Goal: Task Accomplishment & Management: Manage account settings

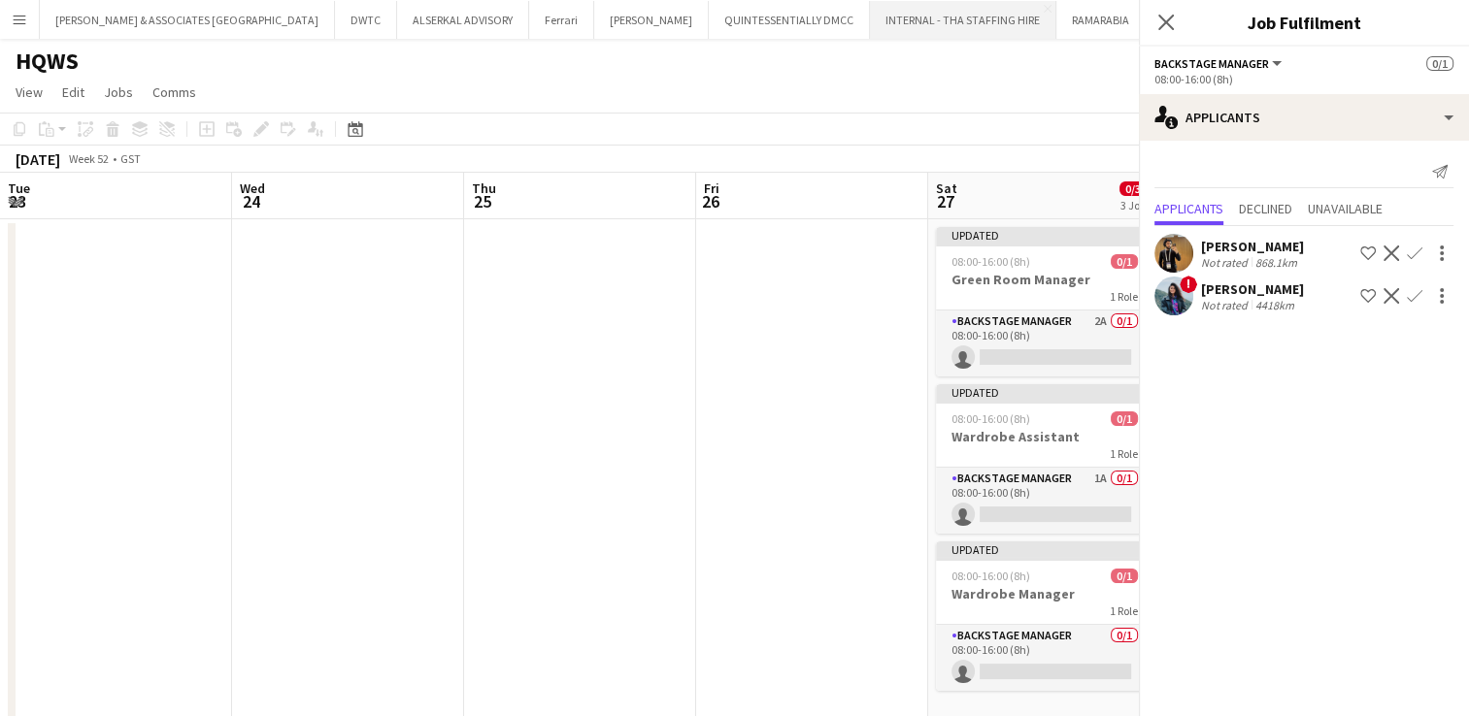
scroll to position [0, 668]
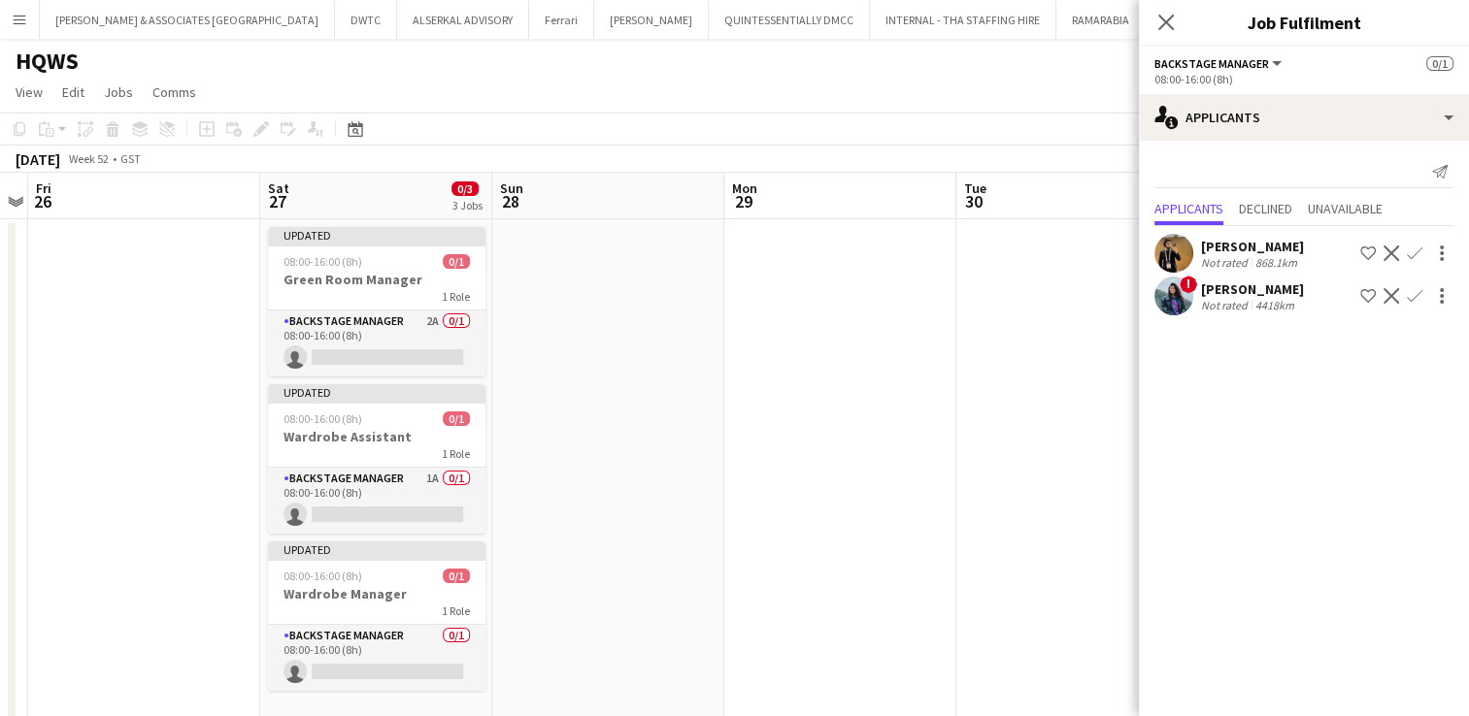
click at [1369, 250] on app-icon "Shortlist crew" at bounding box center [1368, 254] width 16 height 16
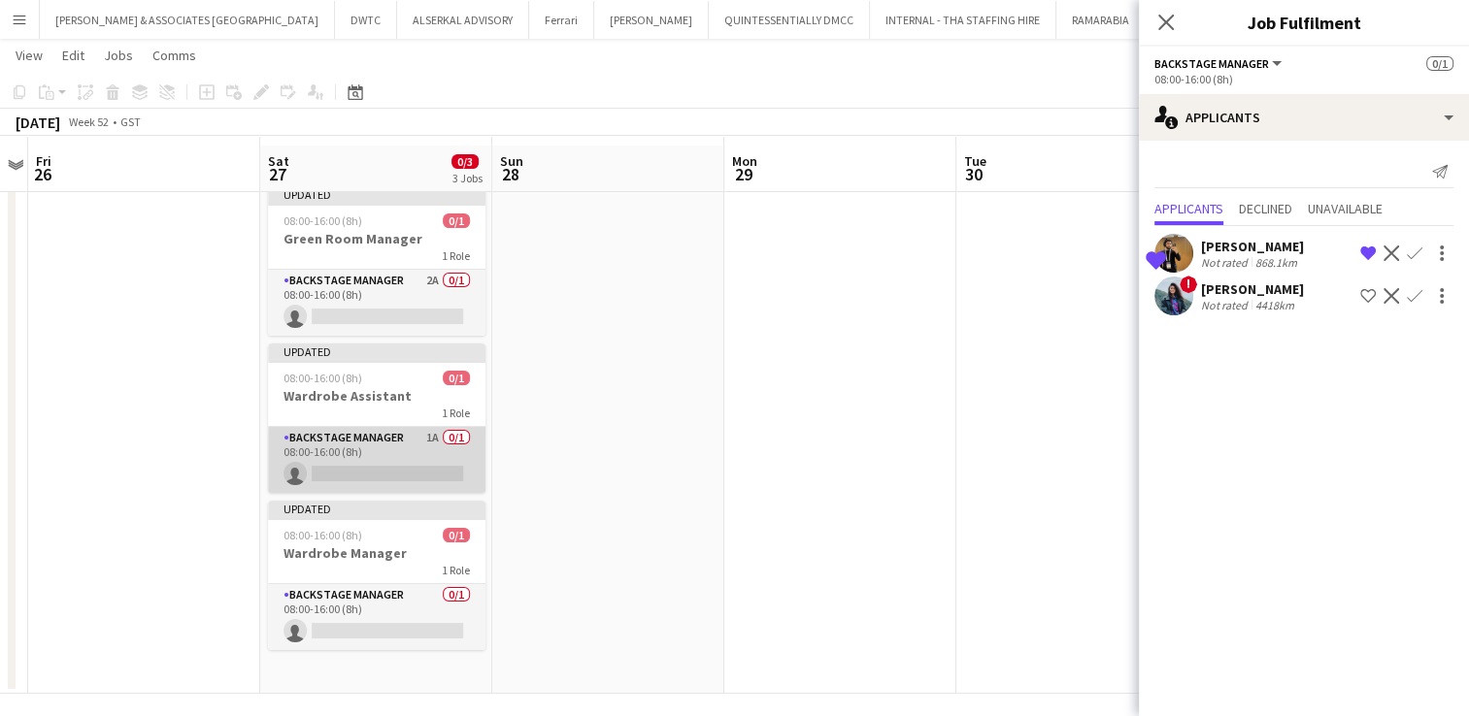
scroll to position [49, 0]
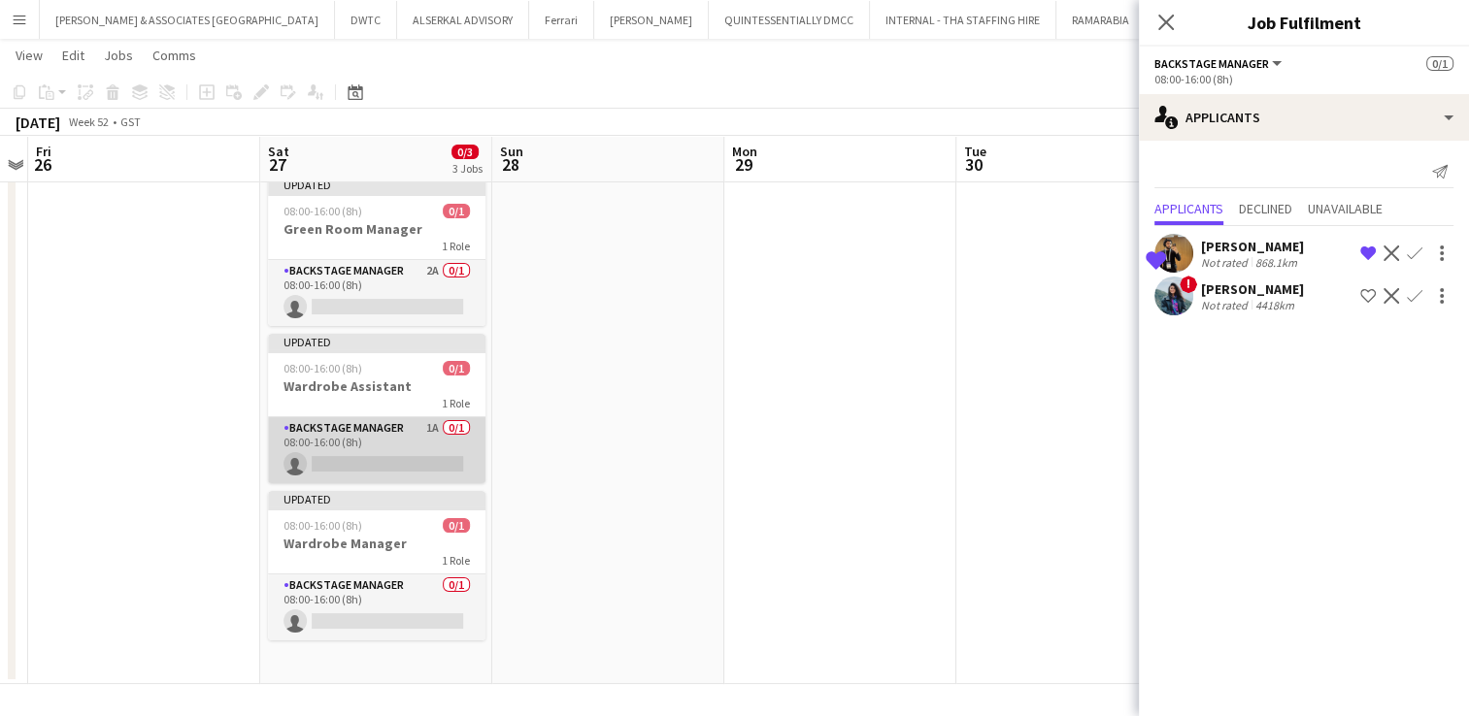
click at [387, 442] on app-card-role "Backstage Manager 1A 0/1 08:00-16:00 (8h) single-neutral-actions" at bounding box center [376, 450] width 217 height 66
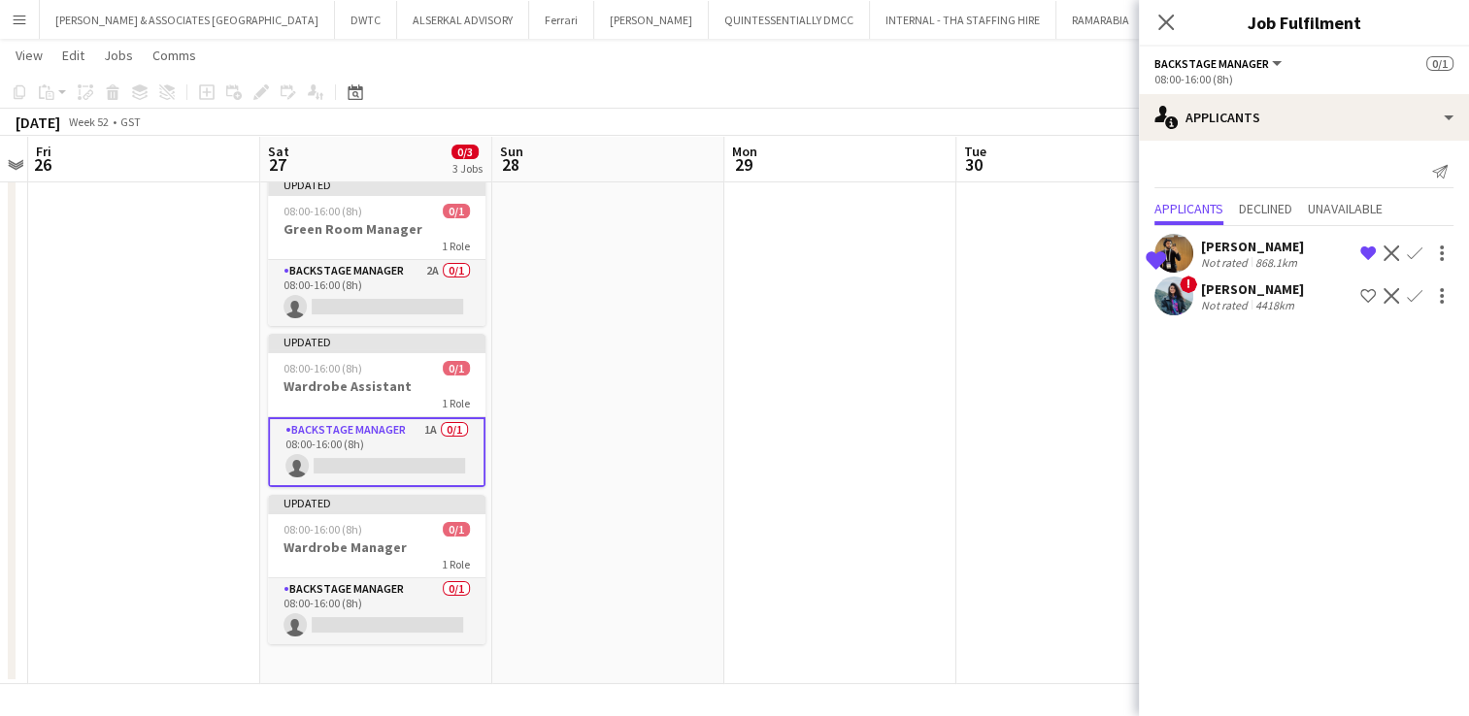
click at [377, 425] on app-card-role "Backstage Manager 1A 0/1 08:00-16:00 (8h) single-neutral-actions" at bounding box center [376, 452] width 217 height 70
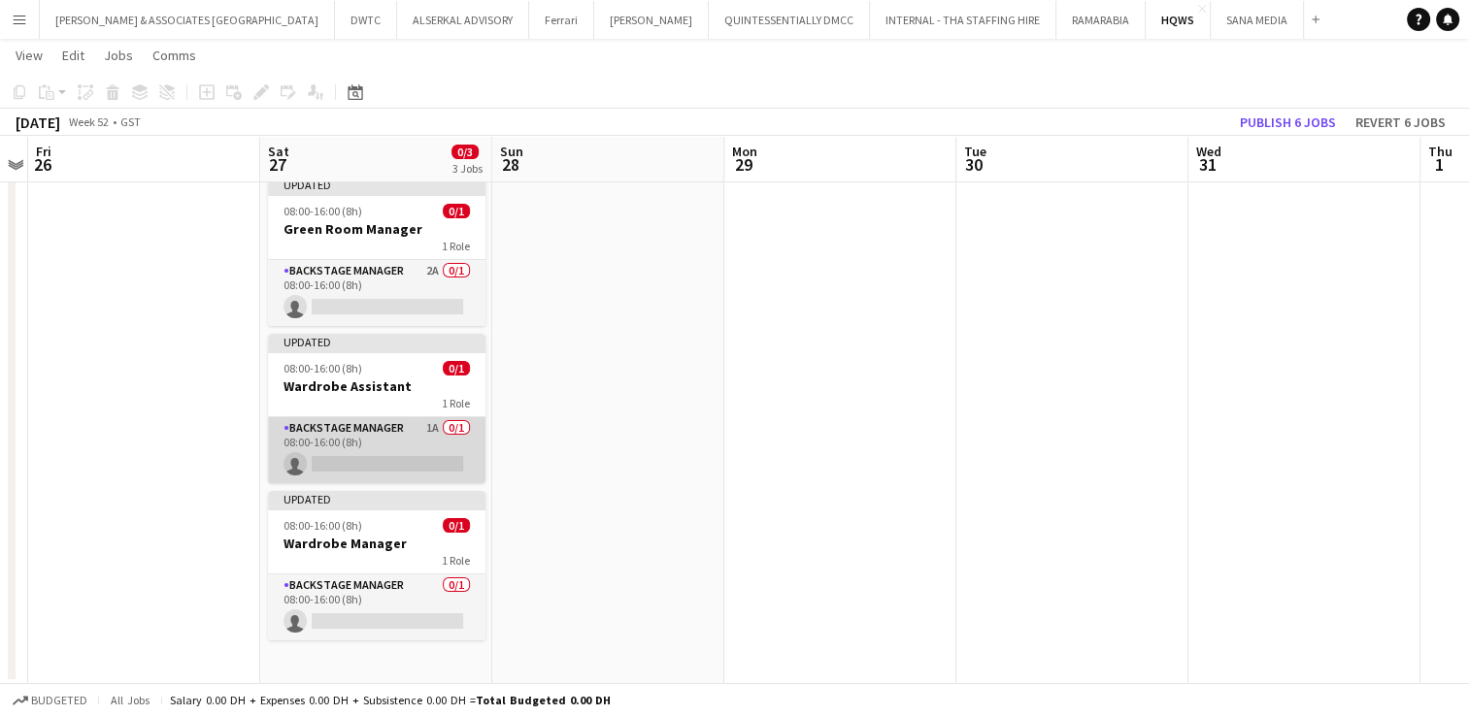
click at [377, 425] on app-card-role "Backstage Manager 1A 0/1 08:00-16:00 (8h) single-neutral-actions" at bounding box center [376, 450] width 217 height 66
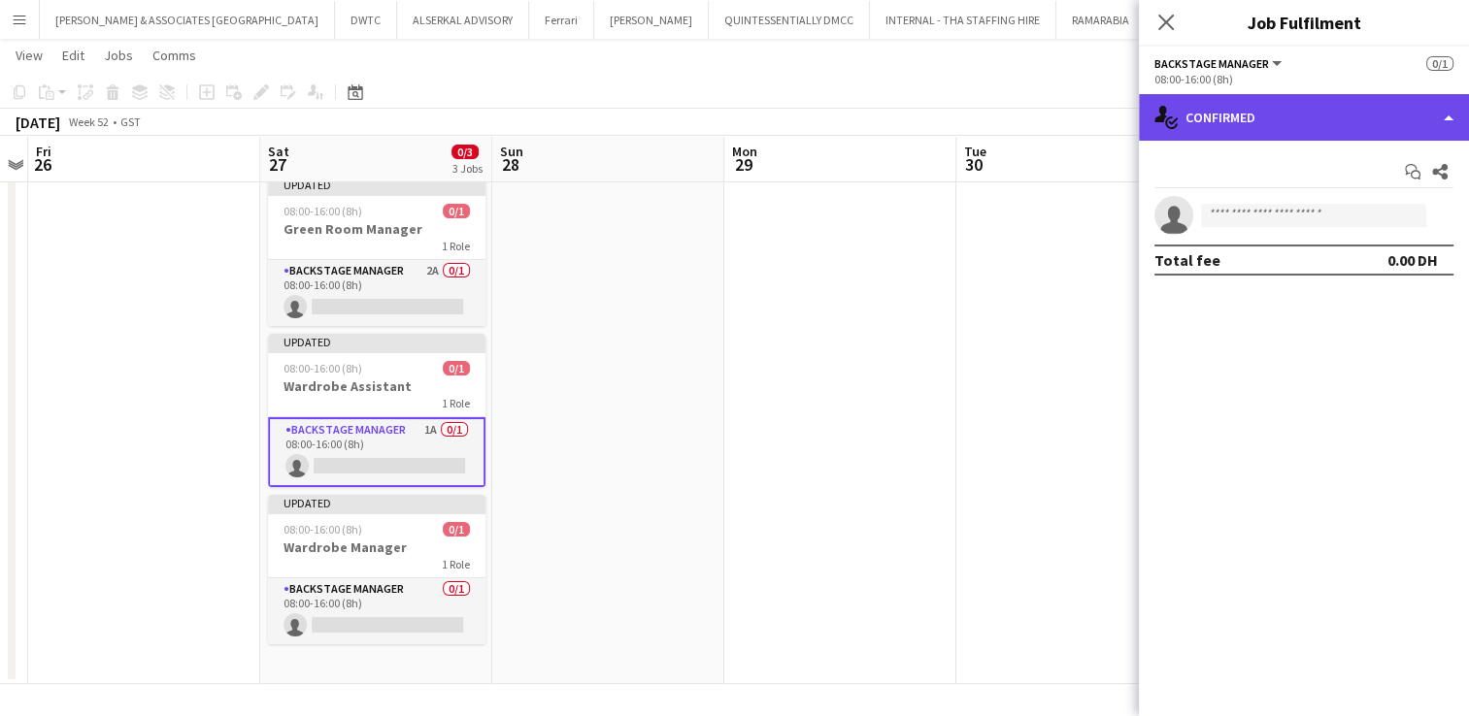
click at [1328, 115] on div "single-neutral-actions-check-2 Confirmed" at bounding box center [1304, 117] width 330 height 47
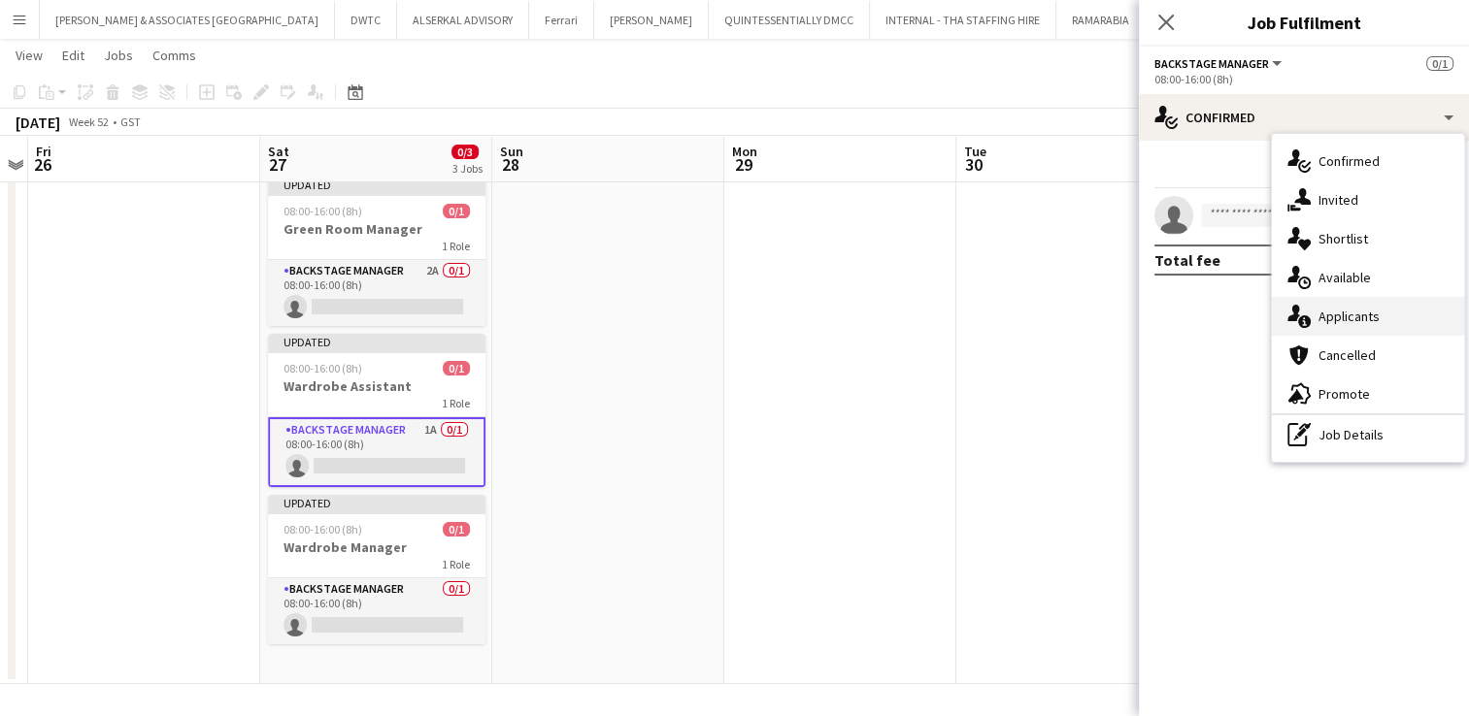
click at [1363, 313] on span "Applicants" at bounding box center [1348, 316] width 61 height 17
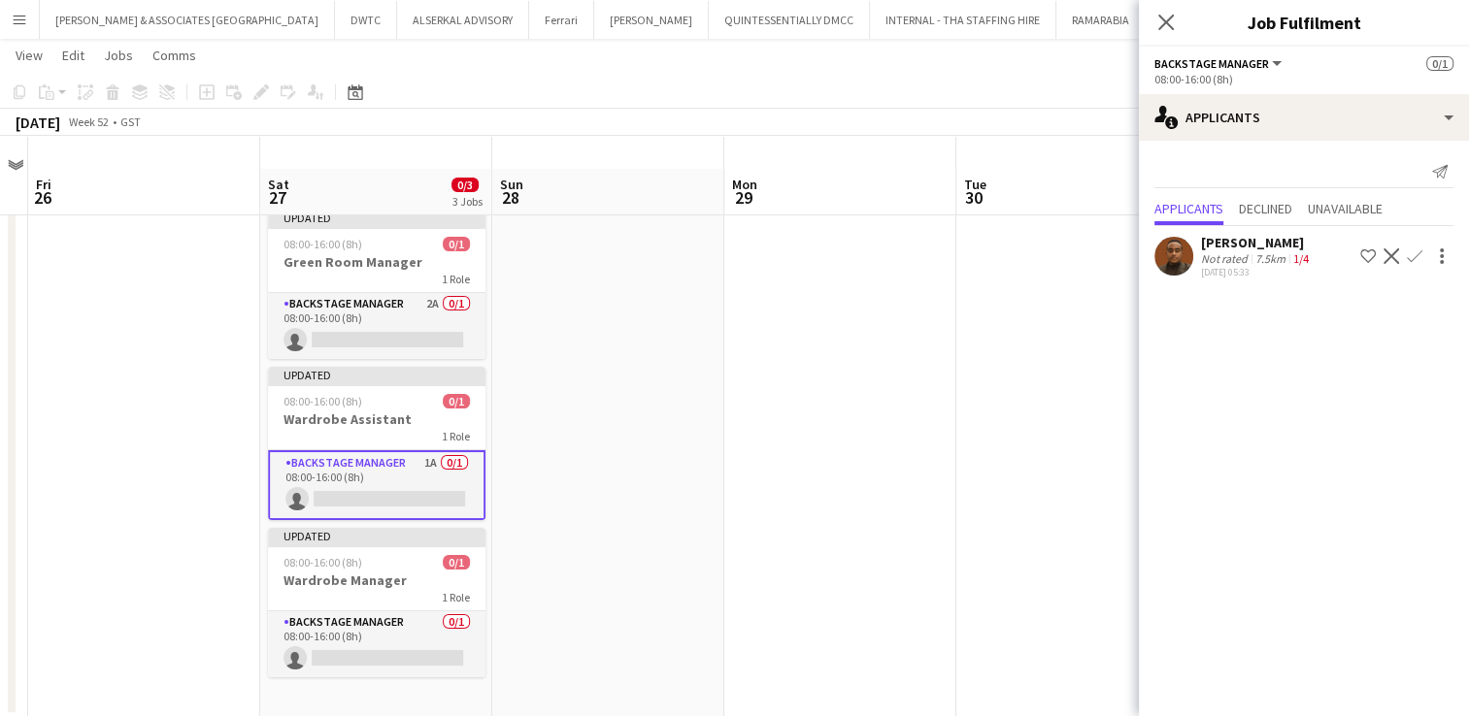
scroll to position [0, 0]
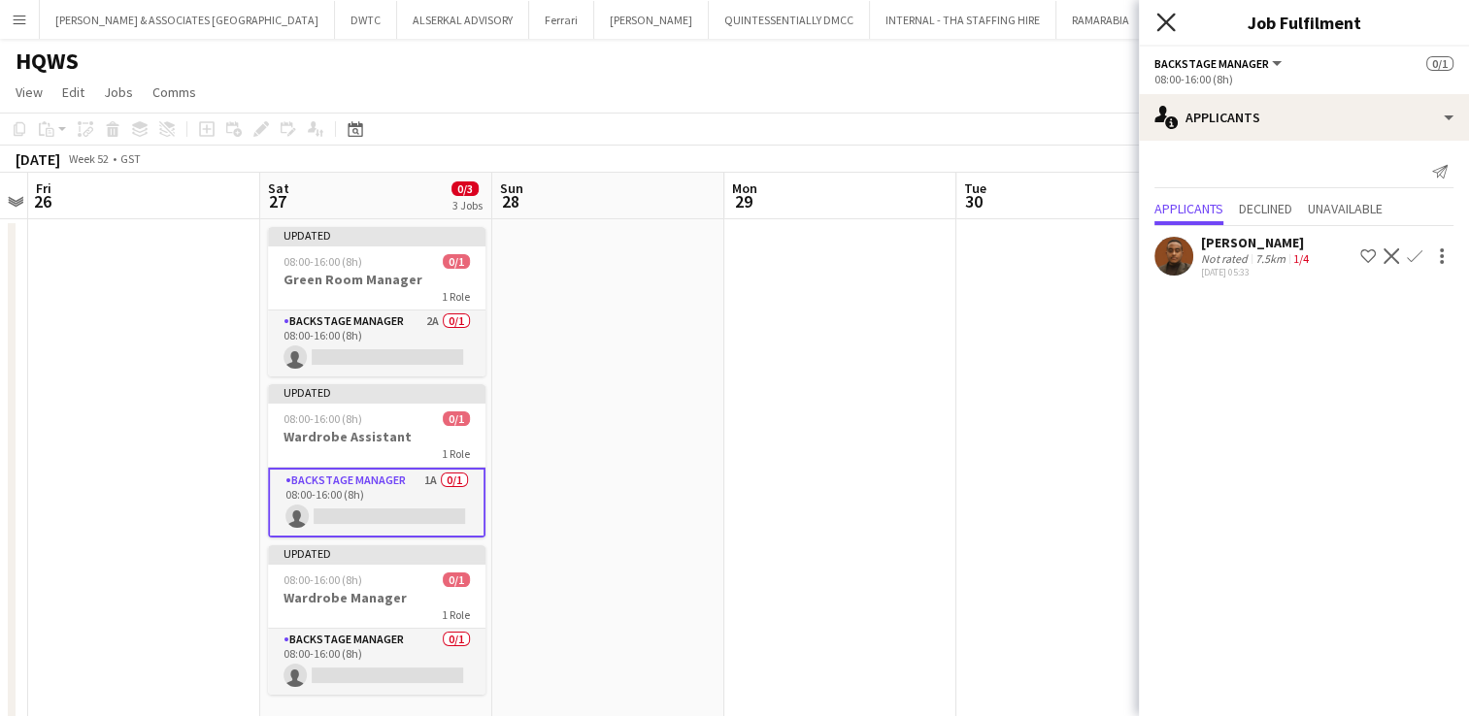
click at [1161, 21] on icon "Close pop-in" at bounding box center [1165, 22] width 18 height 18
